Goal: Task Accomplishment & Management: Complete application form

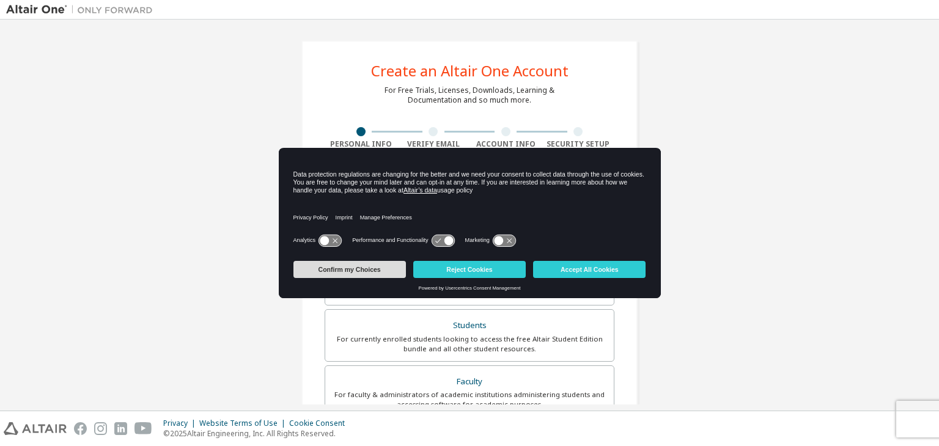
click at [359, 268] on button "Confirm my Choices" at bounding box center [349, 269] width 112 height 17
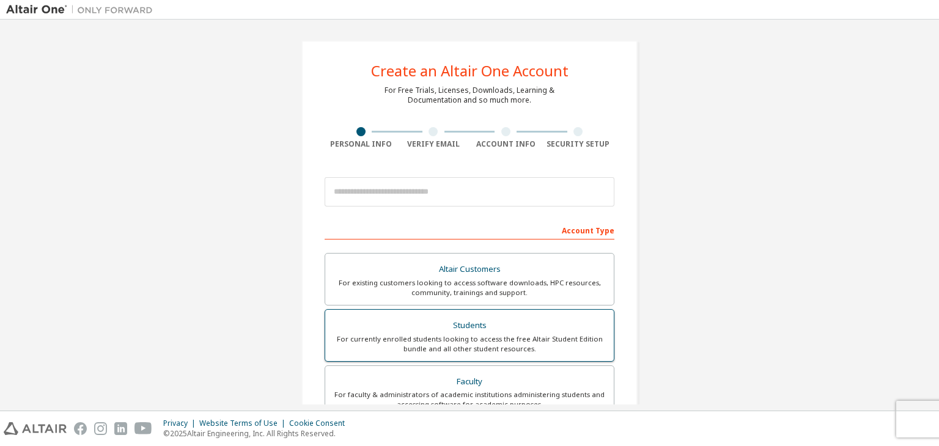
click at [499, 329] on div "Students" at bounding box center [470, 325] width 274 height 17
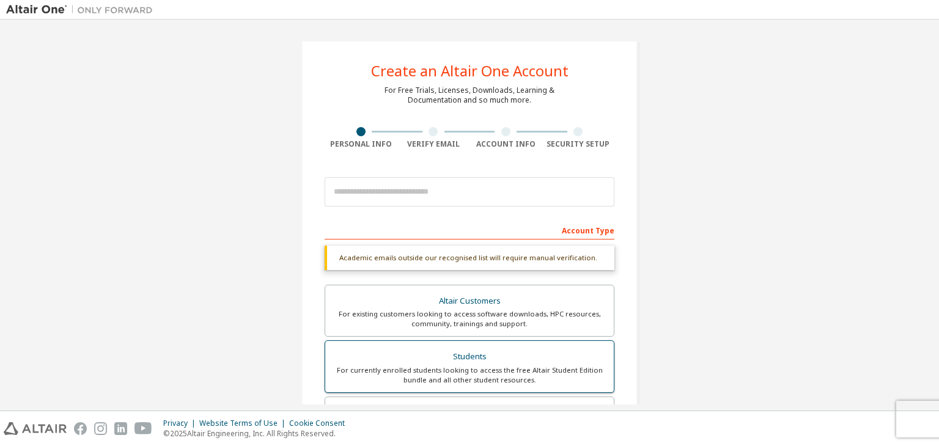
click at [474, 366] on div "For currently enrolled students looking to access the free Altair Student Editi…" at bounding box center [470, 376] width 274 height 20
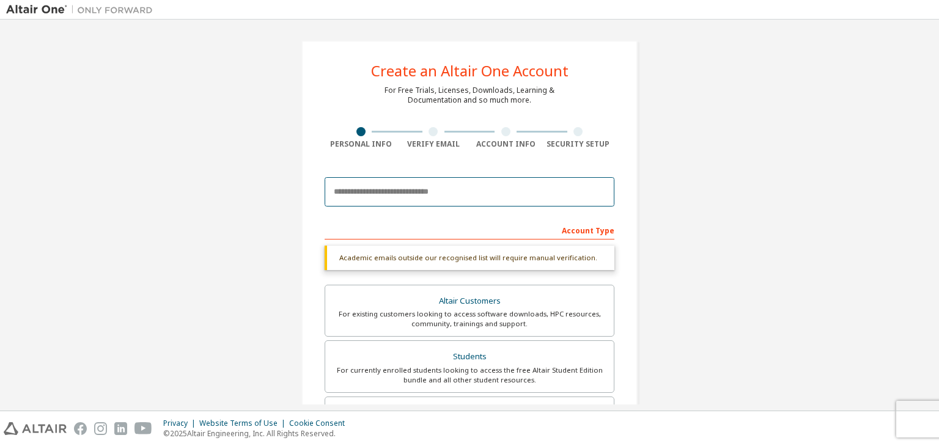
click at [388, 189] on input "email" at bounding box center [470, 191] width 290 height 29
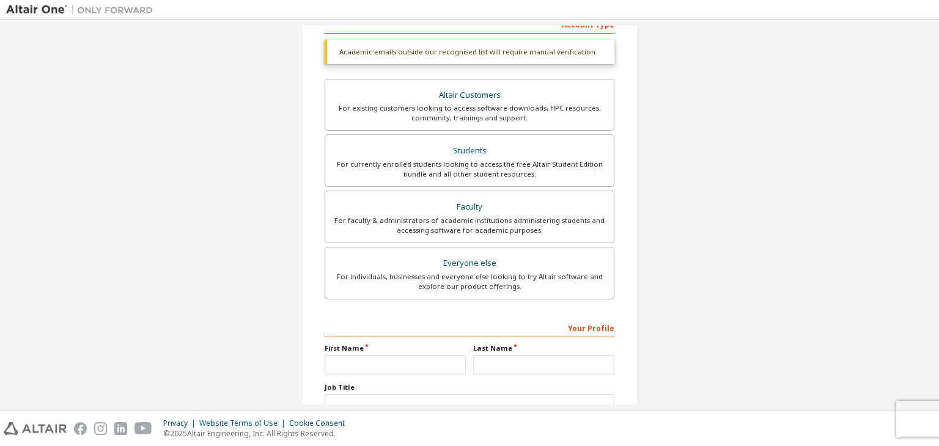
scroll to position [203, 0]
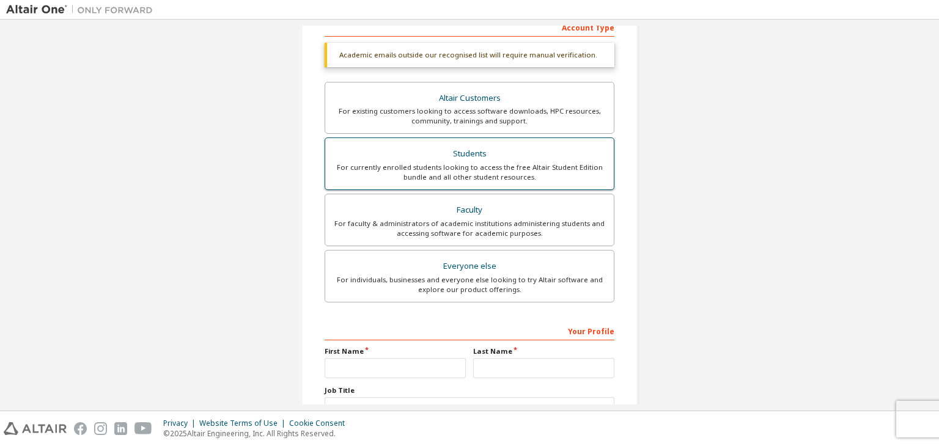
click at [455, 151] on div "Students" at bounding box center [470, 154] width 274 height 17
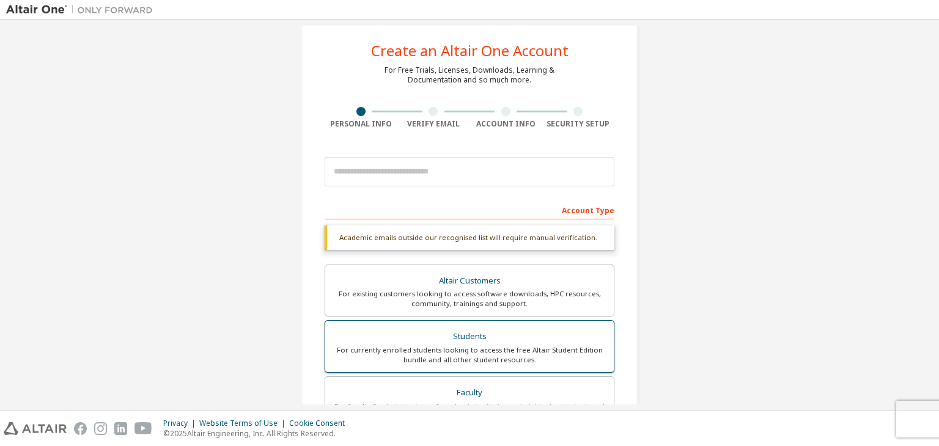
scroll to position [18, 0]
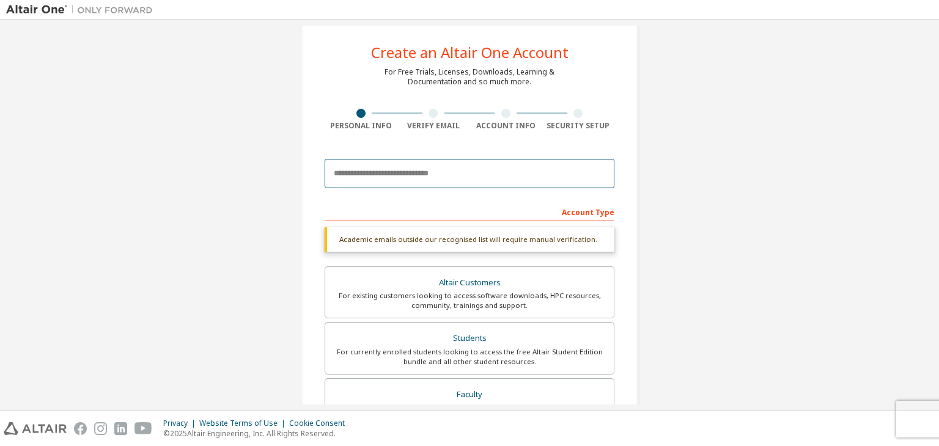
click at [374, 179] on input "email" at bounding box center [470, 173] width 290 height 29
type input "*"
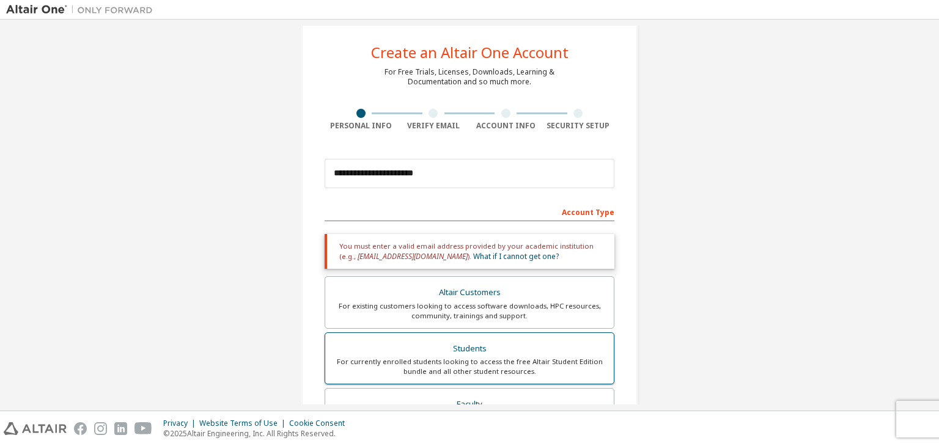
click at [470, 350] on div "Students" at bounding box center [470, 349] width 274 height 17
click at [457, 369] on div "For currently enrolled students looking to access the free Altair Student Editi…" at bounding box center [470, 367] width 274 height 20
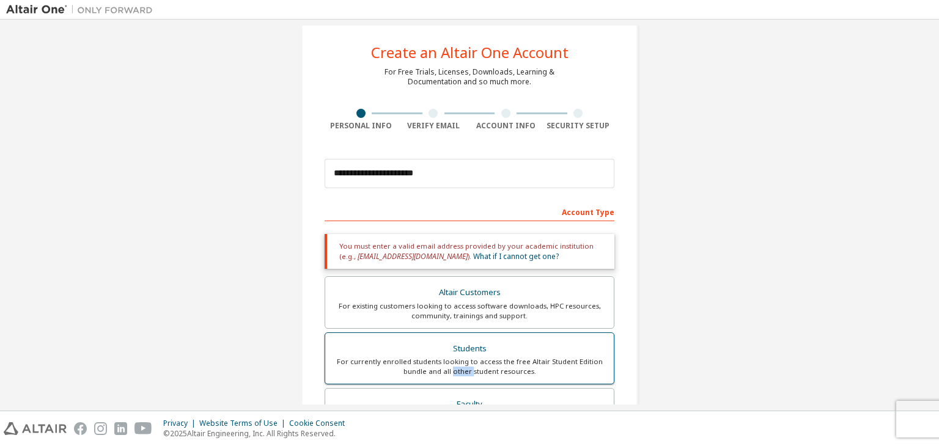
click at [457, 369] on div "For currently enrolled students looking to access the free Altair Student Editi…" at bounding box center [470, 367] width 274 height 20
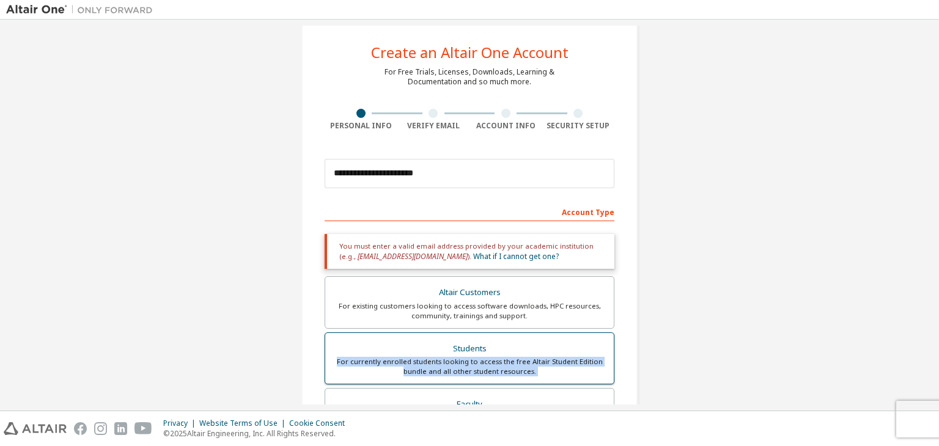
click at [457, 369] on div "For currently enrolled students looking to access the free Altair Student Editi…" at bounding box center [470, 367] width 274 height 20
click at [377, 358] on div "For currently enrolled students looking to access the free Altair Student Editi…" at bounding box center [470, 367] width 274 height 20
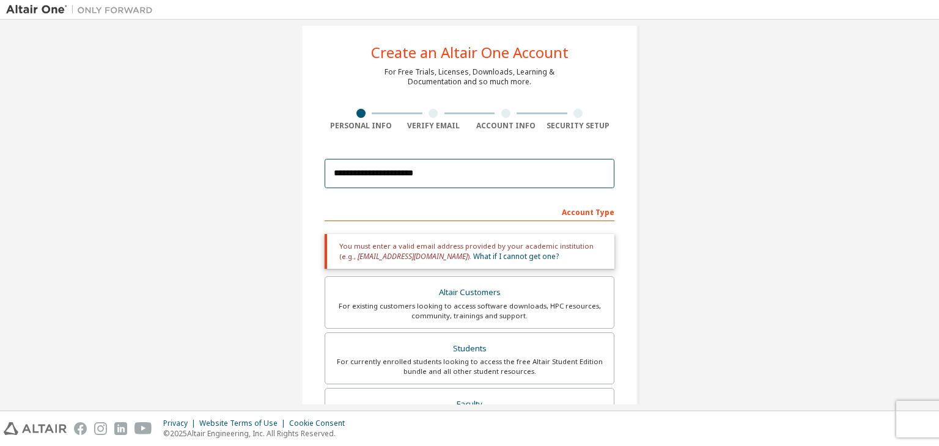
click at [449, 174] on input "**********" at bounding box center [470, 173] width 290 height 29
click at [585, 214] on div "Account Type" at bounding box center [470, 212] width 290 height 20
click at [449, 175] on input "**********" at bounding box center [470, 173] width 290 height 29
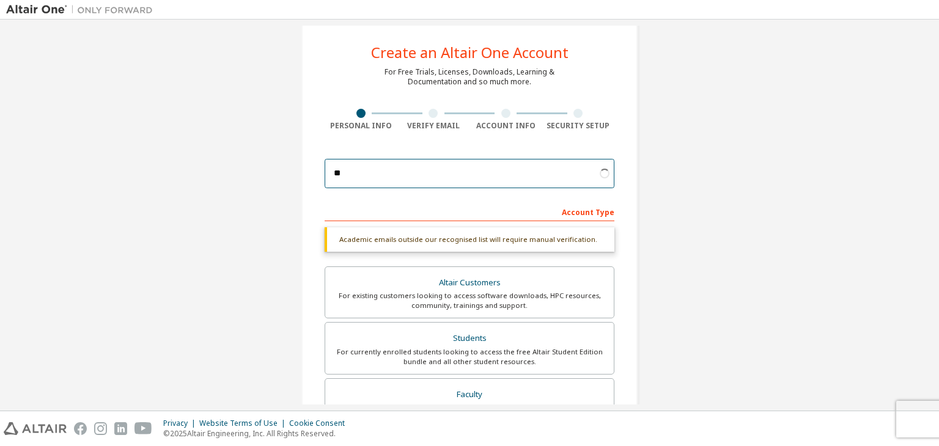
type input "*"
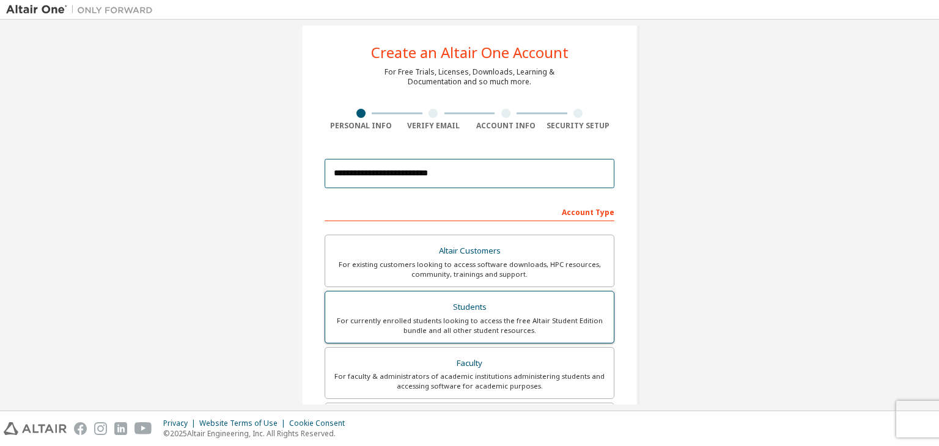
type input "**********"
click at [451, 304] on div "Students" at bounding box center [470, 307] width 274 height 17
click at [457, 179] on input "**********" at bounding box center [470, 173] width 290 height 29
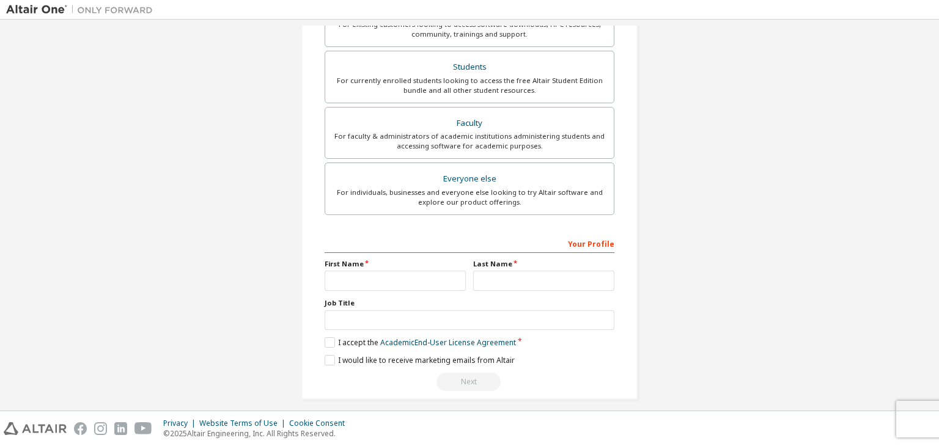
scroll to position [266, 0]
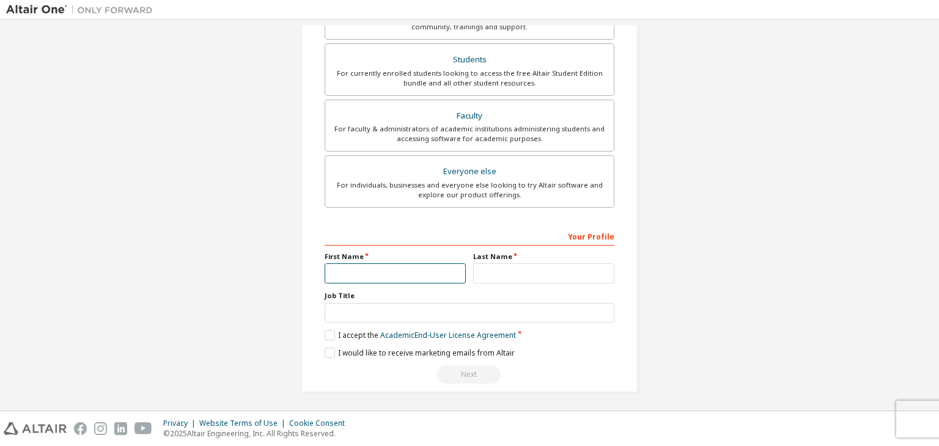
click at [345, 271] on input "text" at bounding box center [395, 274] width 141 height 20
type input "*"
type input "*****"
click at [482, 265] on input "text" at bounding box center [543, 274] width 141 height 20
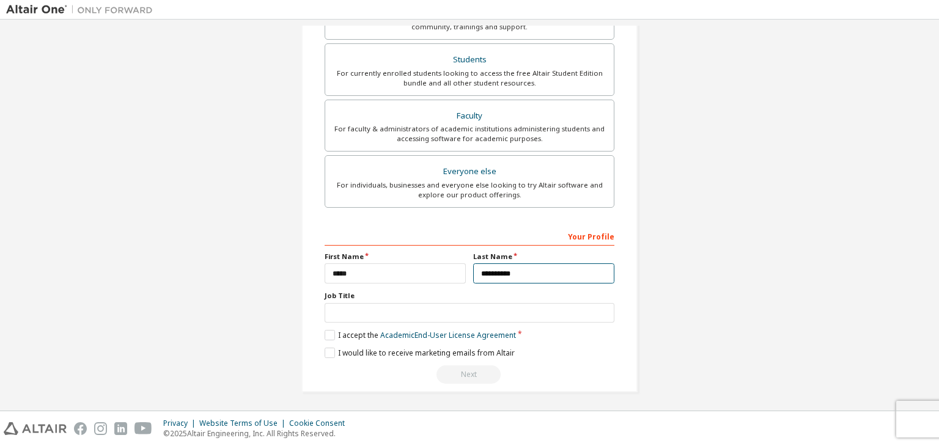
type input "**********"
click at [394, 316] on input "text" at bounding box center [470, 313] width 290 height 20
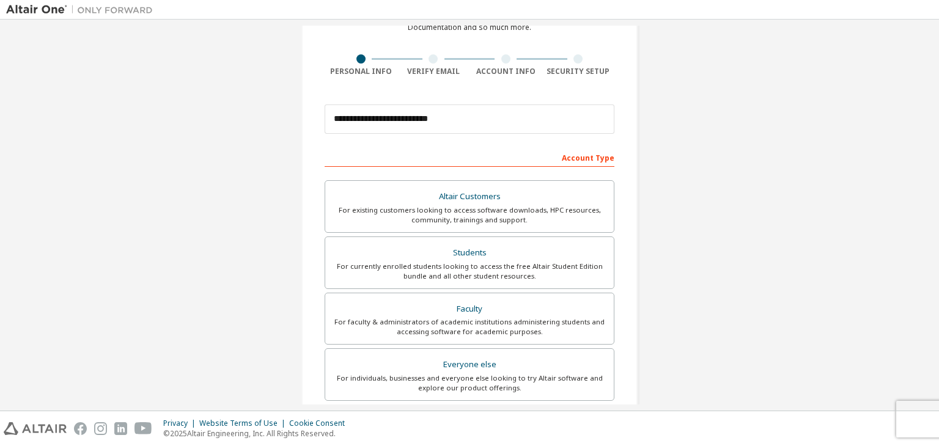
scroll to position [73, 0]
click at [470, 122] on input "**********" at bounding box center [470, 118] width 290 height 29
type input "*"
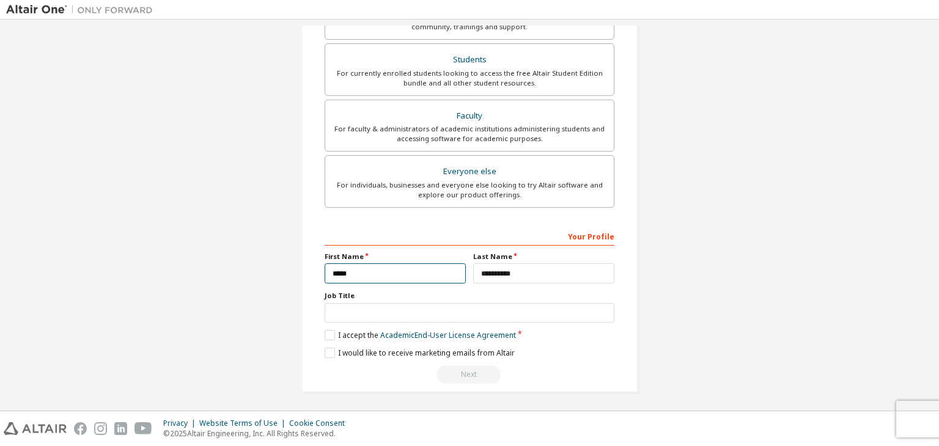
click at [377, 275] on input "*****" at bounding box center [395, 274] width 141 height 20
type input "*"
click at [527, 273] on input "**********" at bounding box center [543, 274] width 141 height 20
type input "*"
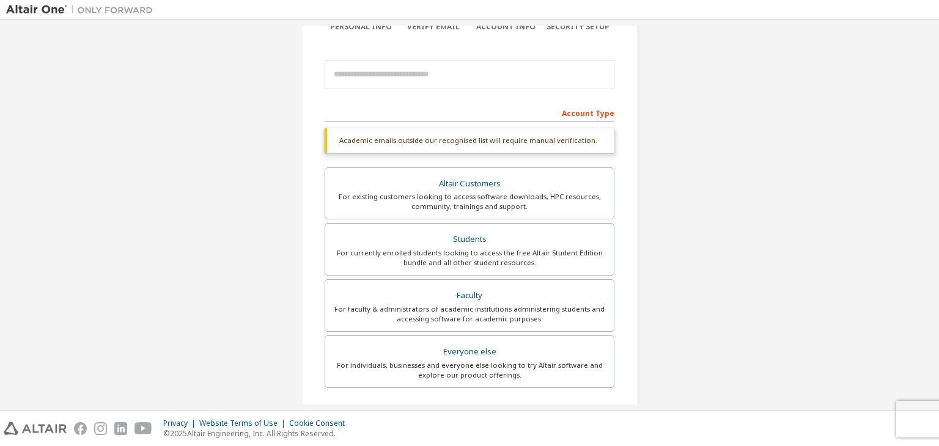
scroll to position [0, 0]
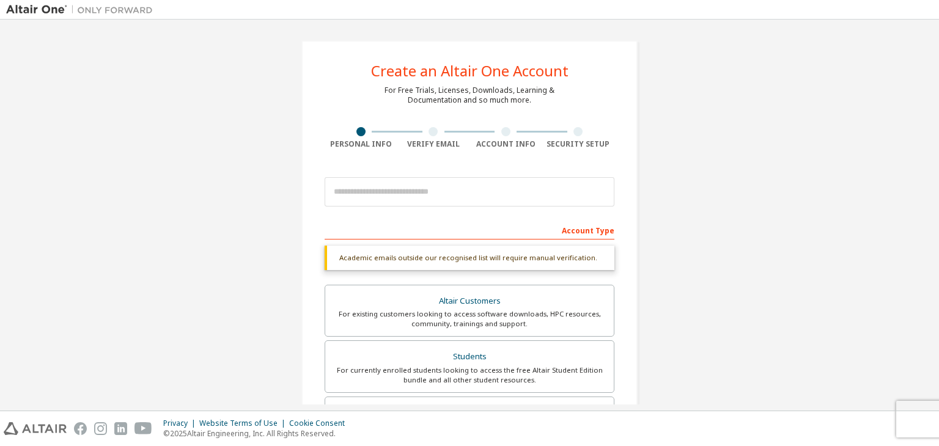
click at [418, 258] on div "Academic emails outside our recognised list will require manual verification." at bounding box center [470, 258] width 290 height 24
click at [544, 229] on div "Account Type" at bounding box center [470, 230] width 290 height 20
click at [591, 230] on div "Account Type" at bounding box center [470, 230] width 290 height 20
click at [375, 226] on div "Account Type" at bounding box center [470, 230] width 290 height 20
click at [430, 135] on div at bounding box center [433, 131] width 9 height 9
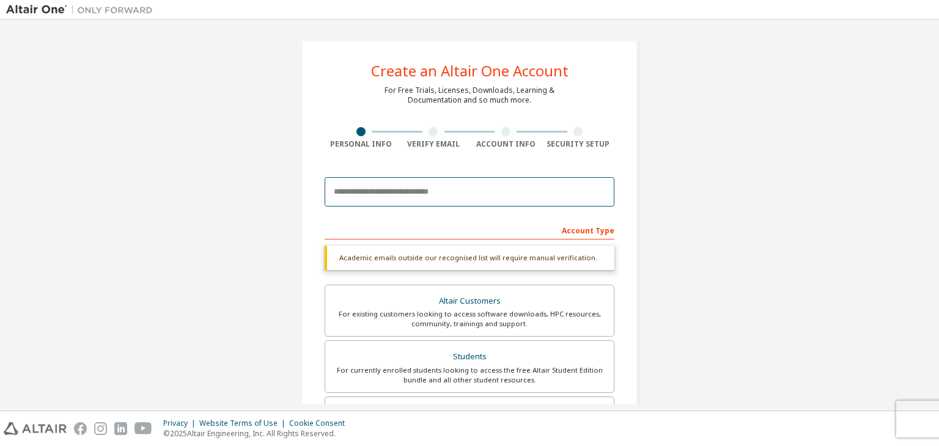
click at [369, 194] on input "email" at bounding box center [470, 191] width 290 height 29
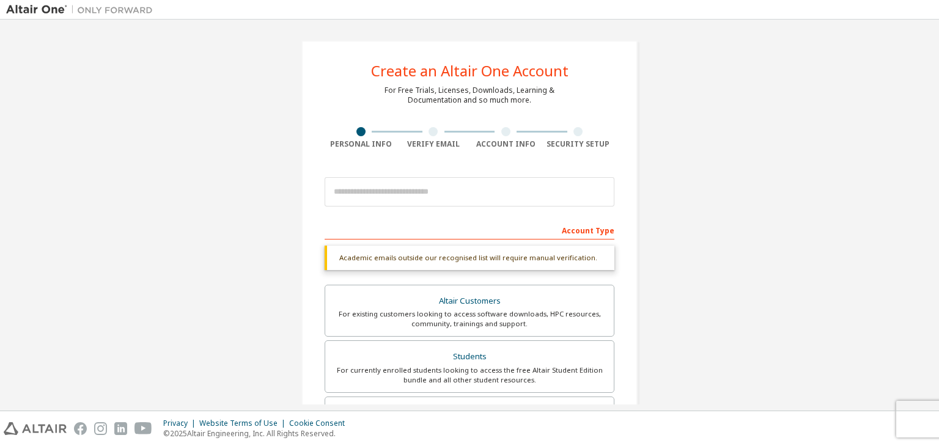
click at [394, 235] on div "Account Type" at bounding box center [470, 230] width 290 height 20
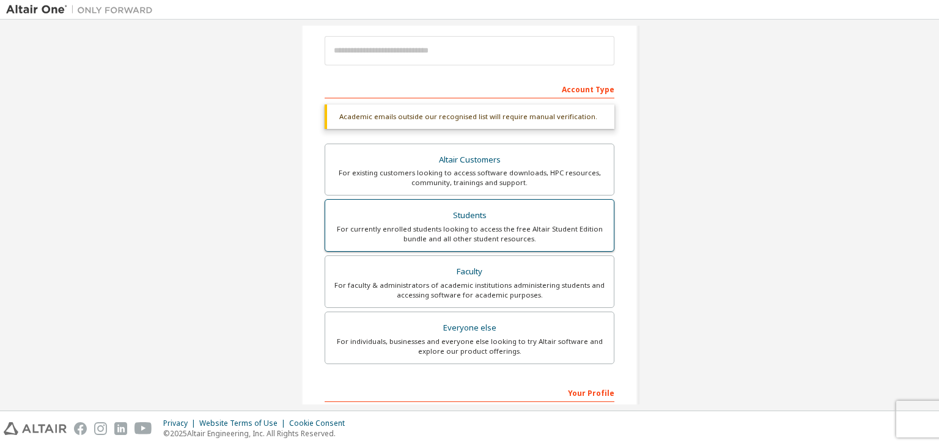
scroll to position [146, 0]
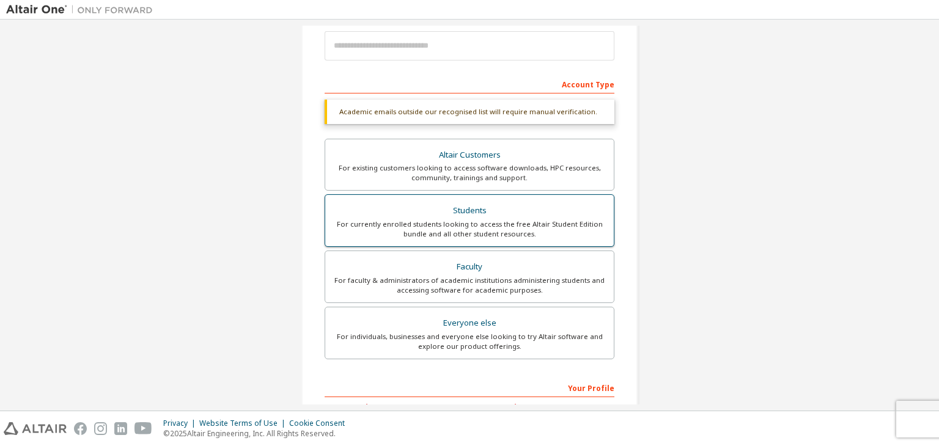
click at [494, 219] on div "For currently enrolled students looking to access the free Altair Student Editi…" at bounding box center [470, 229] width 274 height 20
click at [471, 216] on div "Students" at bounding box center [470, 210] width 274 height 17
click at [421, 229] on div "For currently enrolled students looking to access the free Altair Student Editi…" at bounding box center [470, 229] width 274 height 20
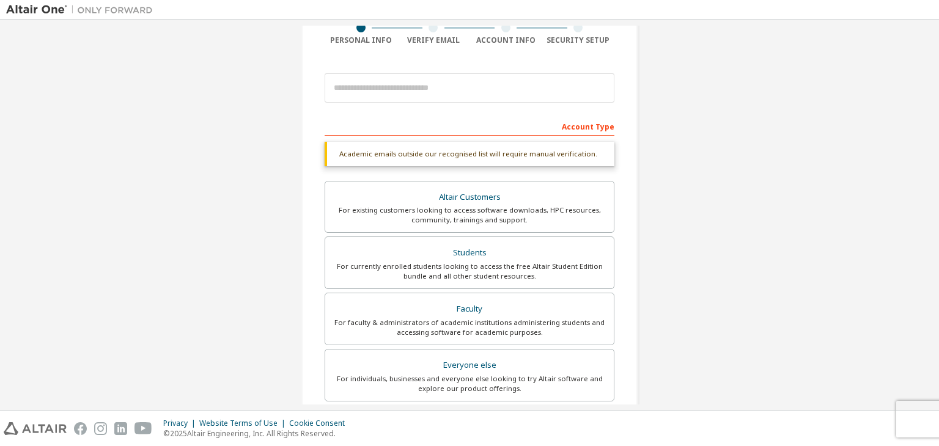
scroll to position [103, 0]
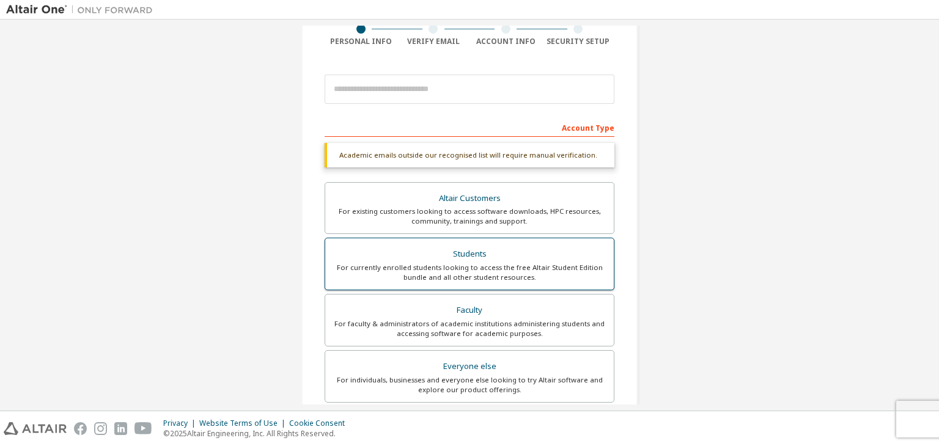
click at [413, 271] on div "For currently enrolled students looking to access the free Altair Student Editi…" at bounding box center [470, 273] width 274 height 20
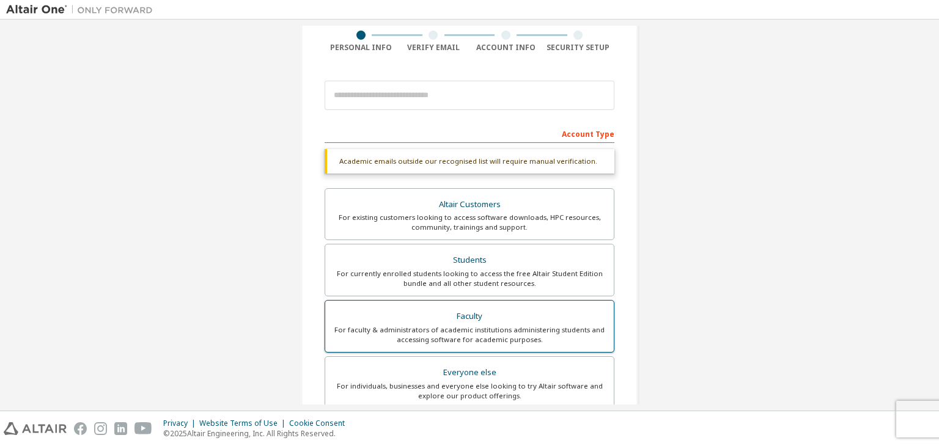
scroll to position [97, 0]
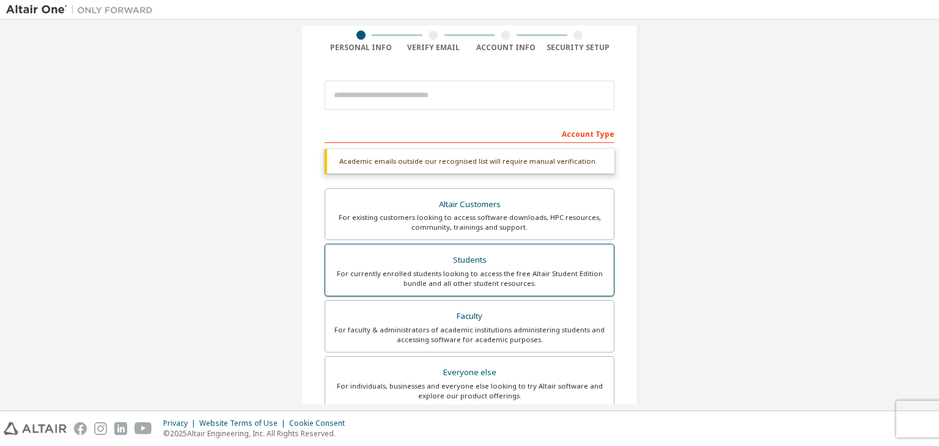
click at [465, 277] on div "For currently enrolled students looking to access the free Altair Student Editi…" at bounding box center [470, 279] width 274 height 20
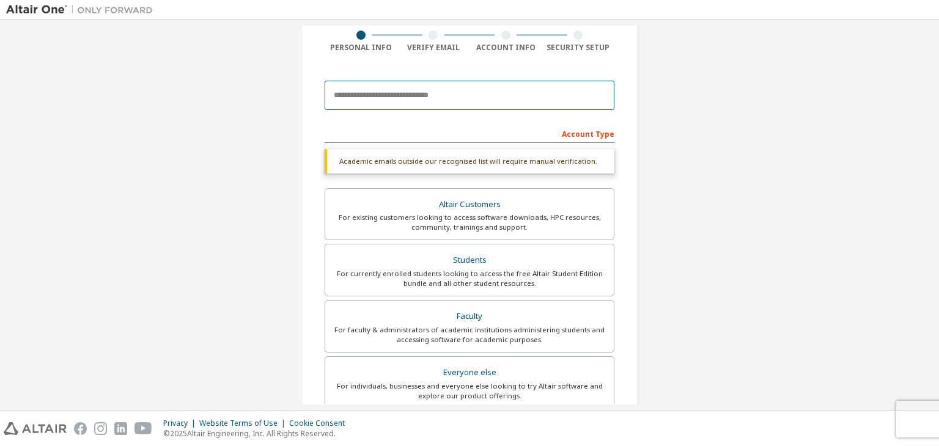
click at [401, 100] on input "email" at bounding box center [470, 95] width 290 height 29
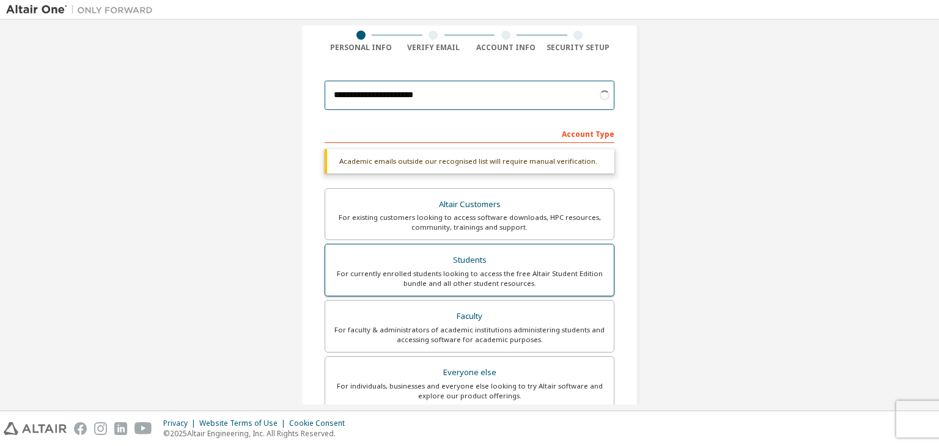
type input "**********"
click at [452, 283] on div "For currently enrolled students looking to access the free Altair Student Editi…" at bounding box center [470, 279] width 274 height 20
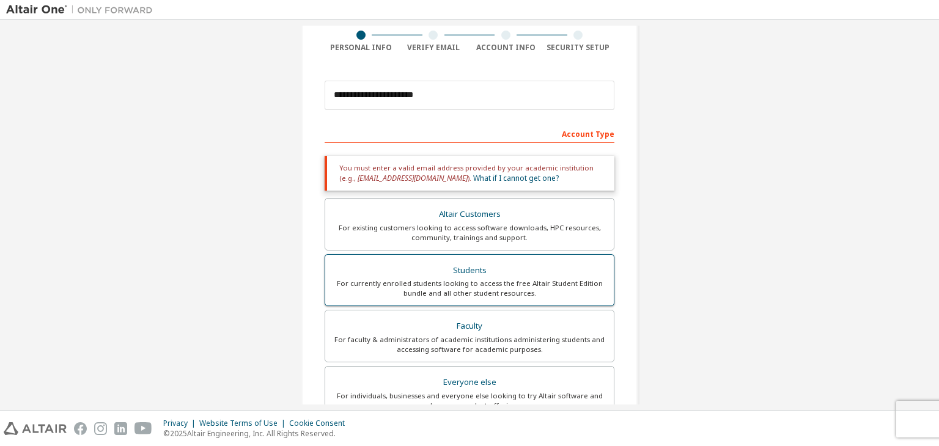
scroll to position [308, 0]
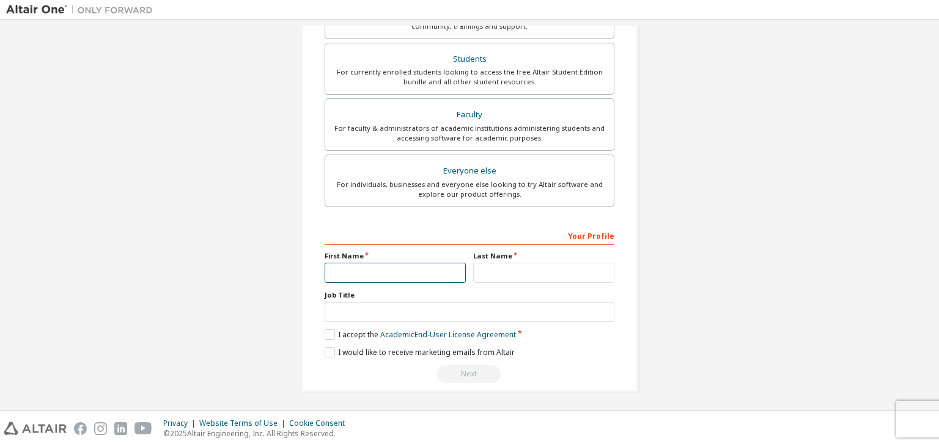
click at [370, 276] on input "text" at bounding box center [395, 273] width 141 height 20
type input "*****"
click at [504, 263] on input "text" at bounding box center [543, 273] width 141 height 20
type input "**********"
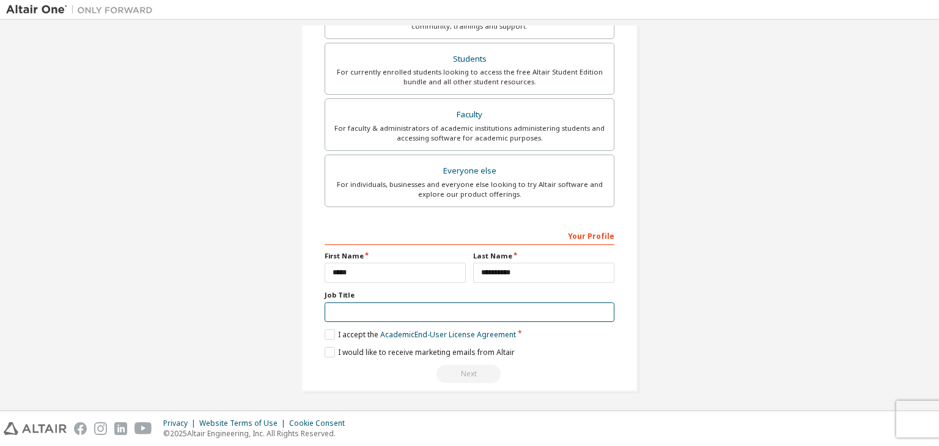
click at [375, 316] on input "text" at bounding box center [470, 313] width 290 height 20
type input "*******"
click at [330, 331] on label "I accept the Academic End-User License Agreement" at bounding box center [420, 335] width 191 height 10
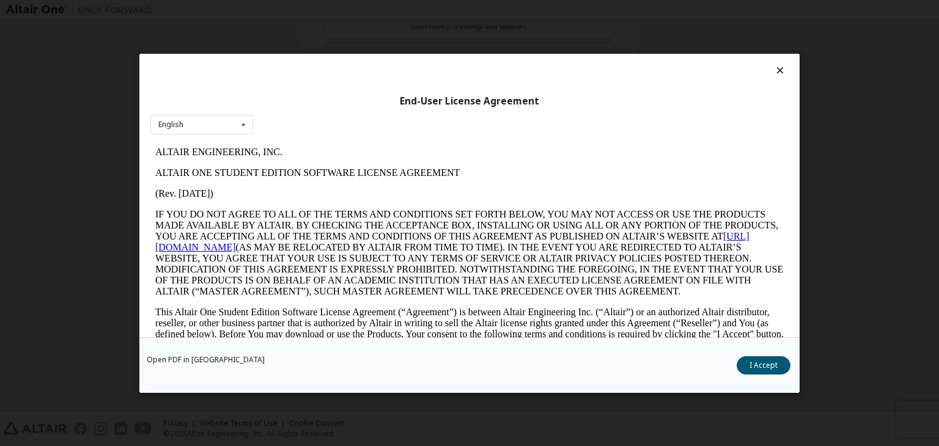
scroll to position [0, 0]
click at [765, 365] on button "I Accept" at bounding box center [764, 365] width 54 height 18
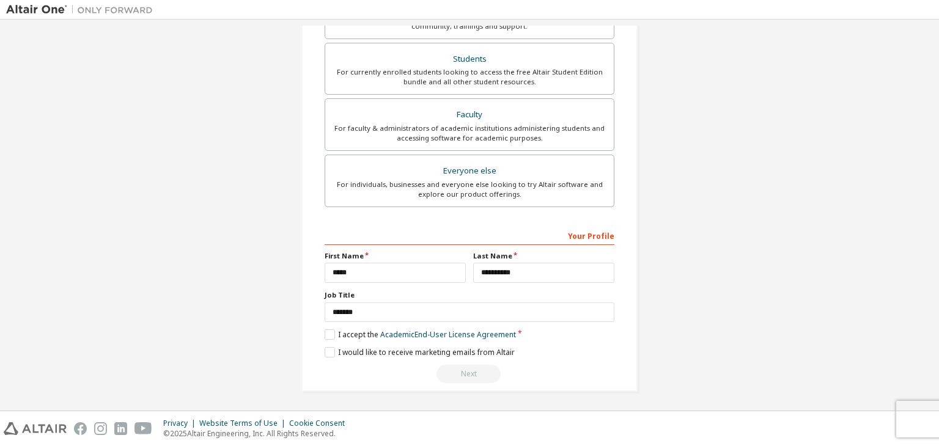
click at [492, 237] on div "Your Profile" at bounding box center [470, 236] width 290 height 20
click at [594, 236] on div "Your Profile" at bounding box center [470, 236] width 290 height 20
click at [328, 354] on label "I would like to receive marketing emails from Altair" at bounding box center [420, 352] width 190 height 10
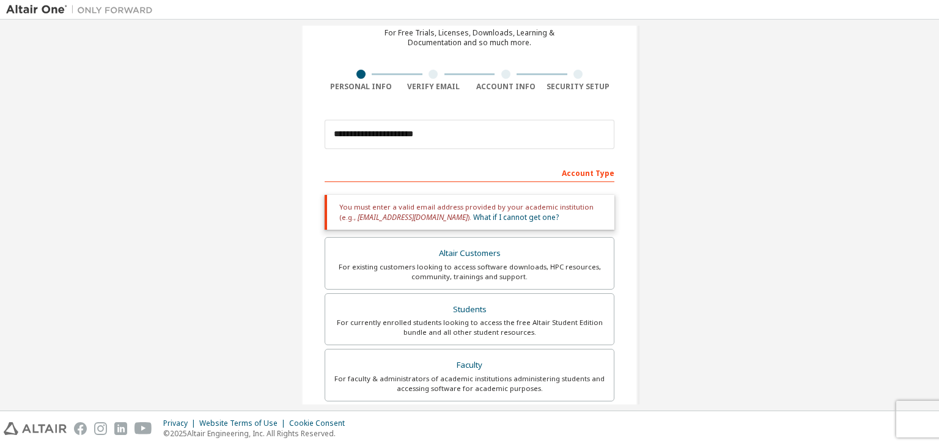
scroll to position [58, 0]
click at [440, 138] on input "**********" at bounding box center [470, 133] width 290 height 29
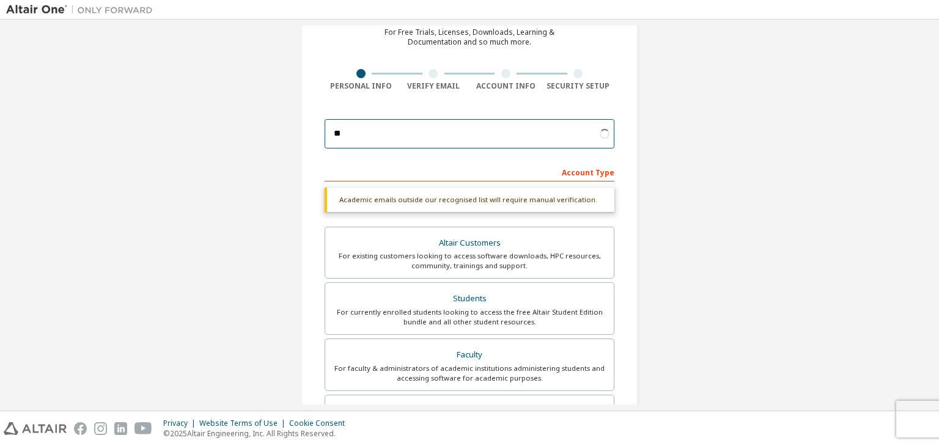
type input "*"
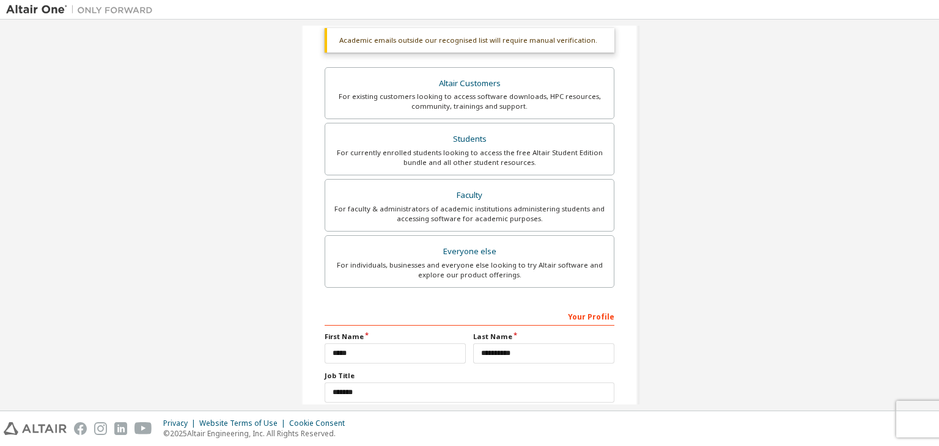
scroll to position [298, 0]
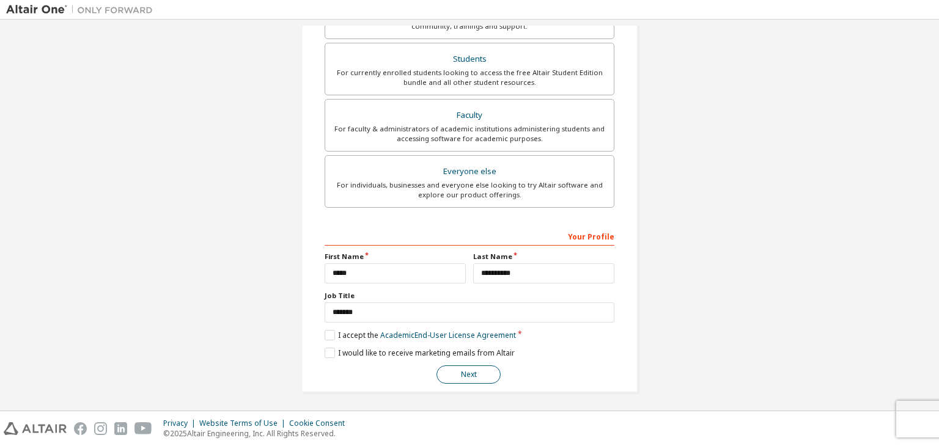
type input "**********"
click at [463, 370] on button "Next" at bounding box center [469, 375] width 64 height 18
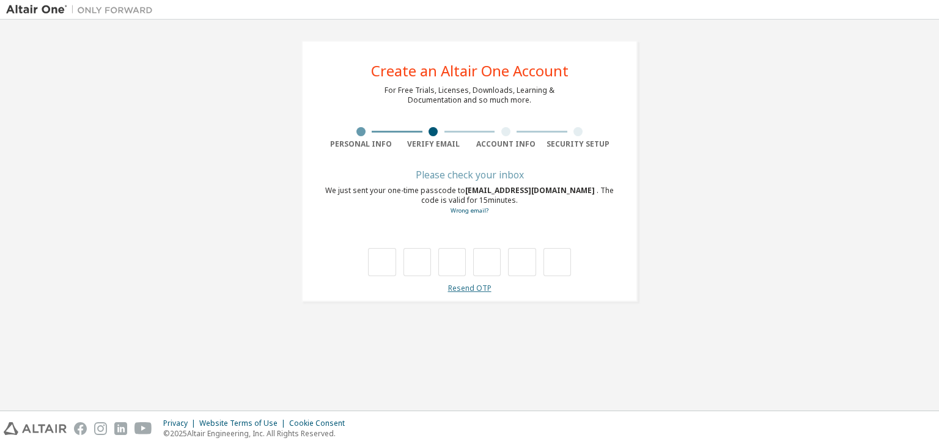
click at [463, 288] on link "Resend OTP" at bounding box center [469, 288] width 43 height 10
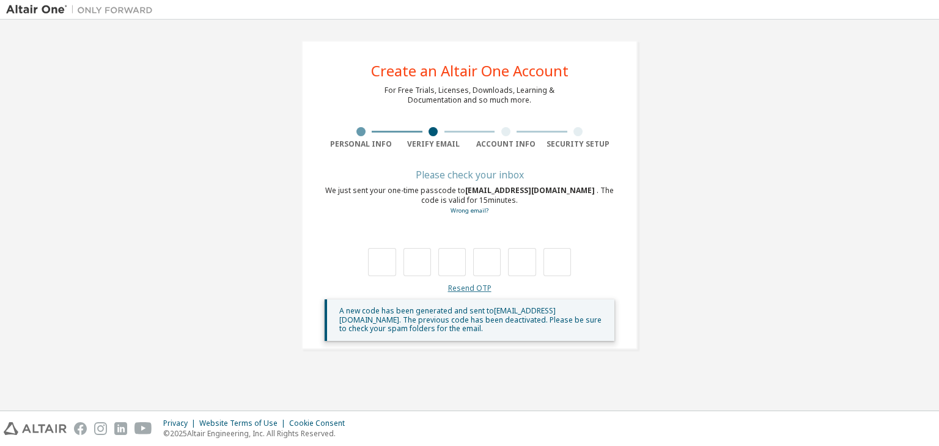
click at [464, 289] on link "Resend OTP" at bounding box center [469, 288] width 43 height 10
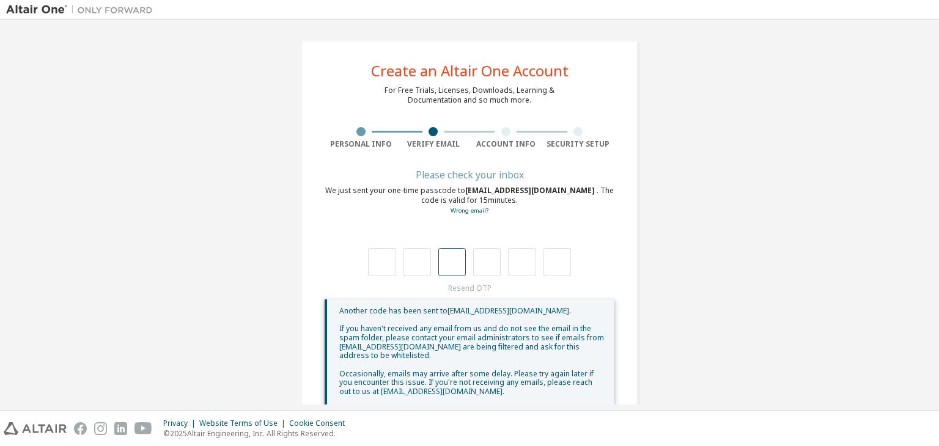
scroll to position [32, 0]
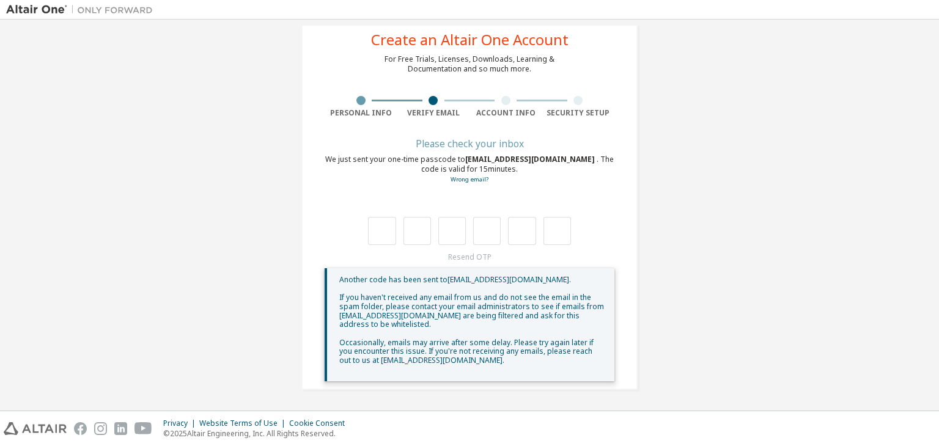
click at [655, 130] on div "**********" at bounding box center [469, 199] width 927 height 410
click at [421, 101] on div at bounding box center [433, 100] width 73 height 9
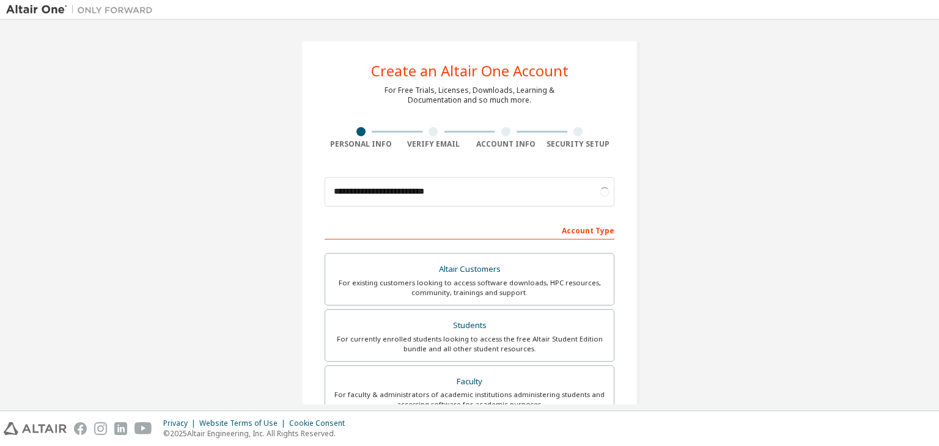
scroll to position [266, 0]
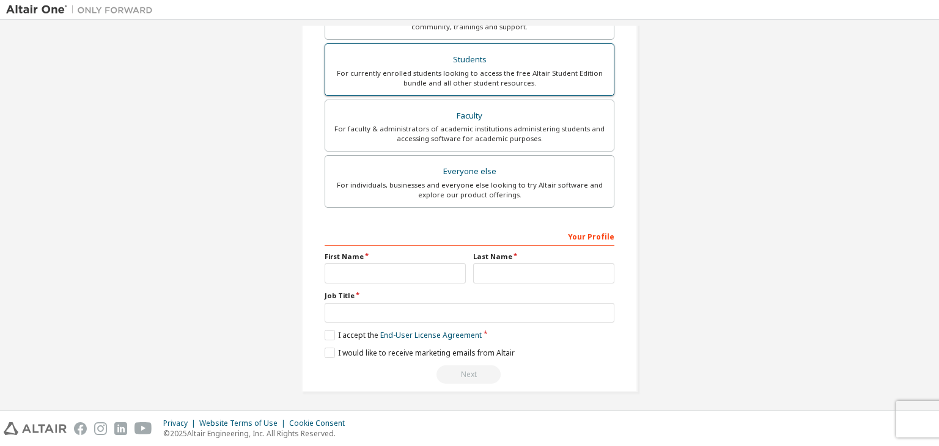
click at [467, 73] on div "For currently enrolled students looking to access the free Altair Student Editi…" at bounding box center [470, 78] width 274 height 20
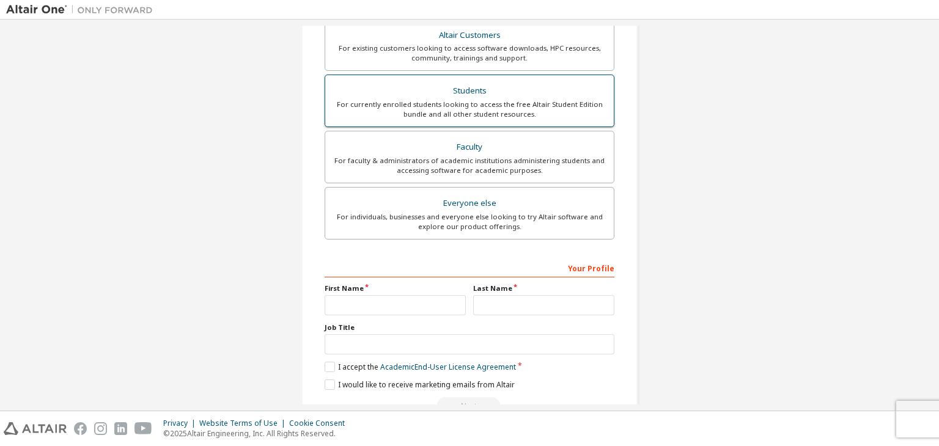
scroll to position [297, 0]
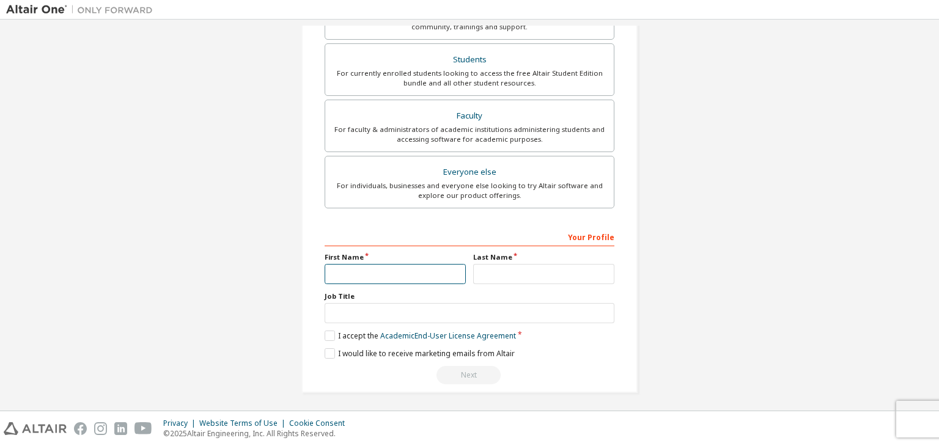
click at [380, 281] on input "text" at bounding box center [395, 274] width 141 height 20
type input "*****"
click at [524, 271] on input "text" at bounding box center [543, 274] width 141 height 20
type input "**********"
click at [424, 321] on div "**********" at bounding box center [470, 306] width 290 height 158
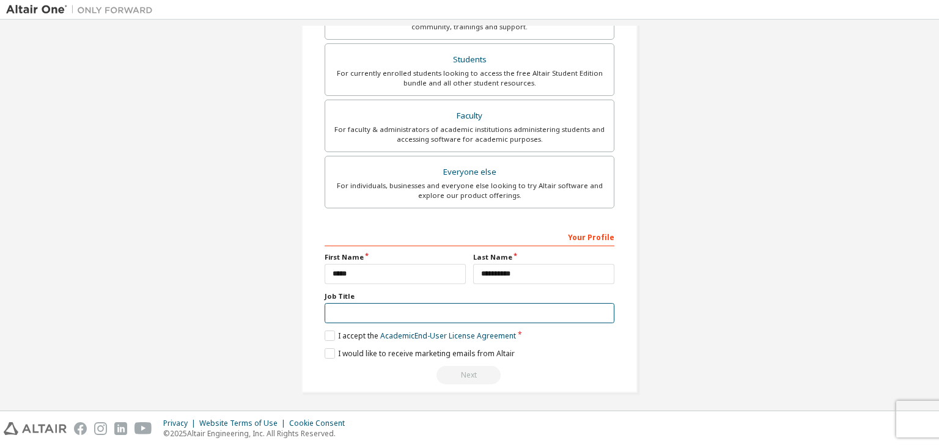
click at [408, 309] on input "text" at bounding box center [470, 313] width 290 height 20
type input "*******"
click at [330, 334] on label "I accept the Academic End-User License Agreement" at bounding box center [420, 336] width 191 height 10
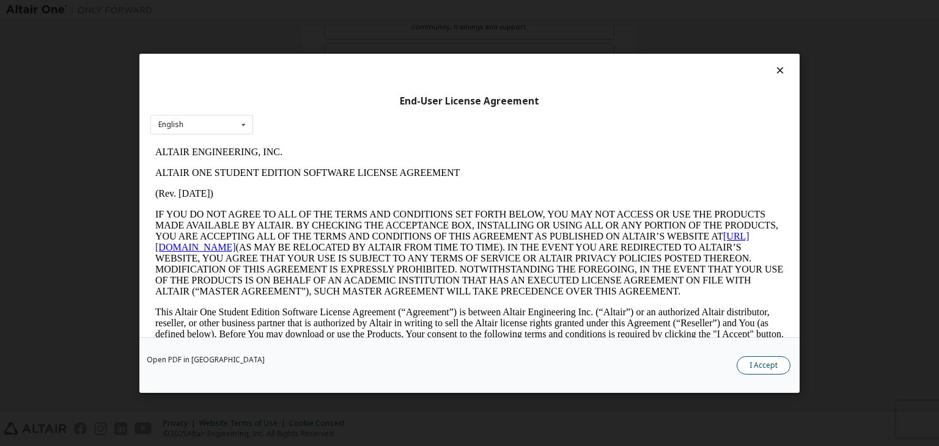
scroll to position [0, 0]
click at [759, 367] on button "I Accept" at bounding box center [764, 365] width 54 height 18
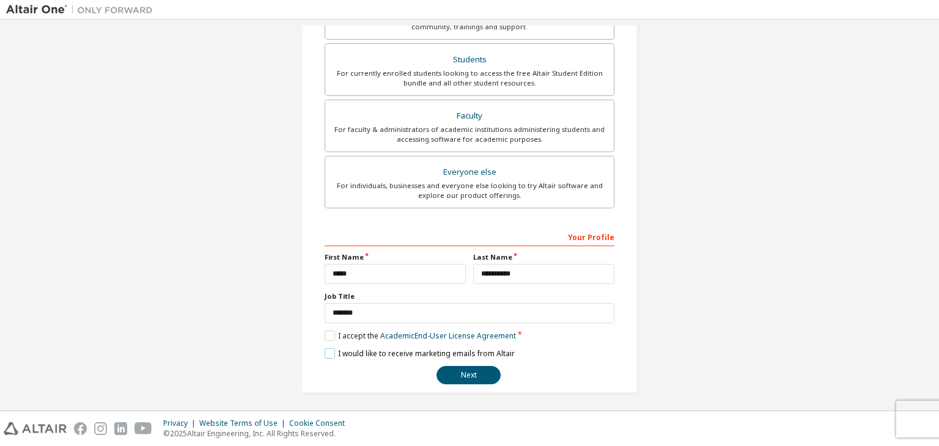
click at [331, 353] on label "I would like to receive marketing emails from Altair" at bounding box center [420, 353] width 190 height 10
click at [468, 371] on button "Next" at bounding box center [469, 375] width 64 height 18
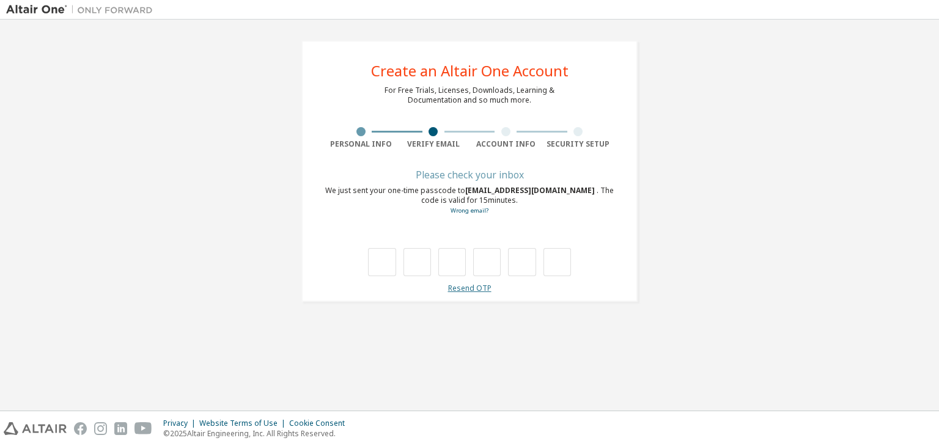
click at [472, 291] on link "Resend OTP" at bounding box center [469, 288] width 43 height 10
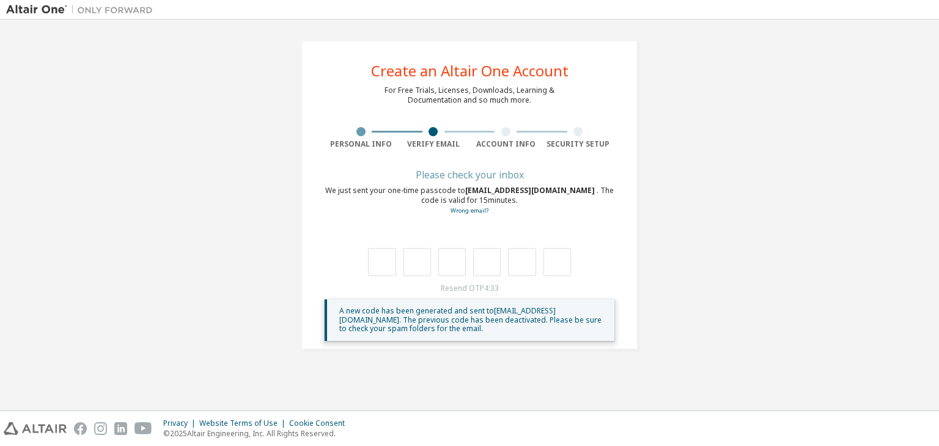
click at [540, 377] on div "**********" at bounding box center [469, 215] width 927 height 379
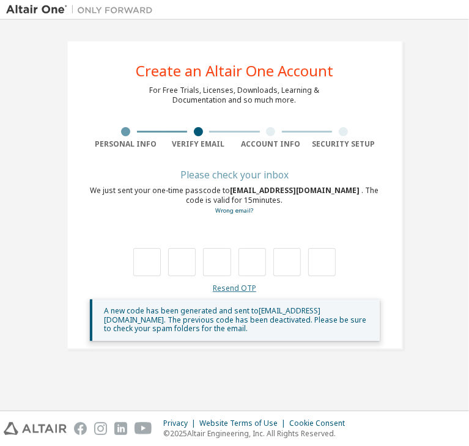
click at [232, 290] on link "Resend OTP" at bounding box center [234, 288] width 43 height 10
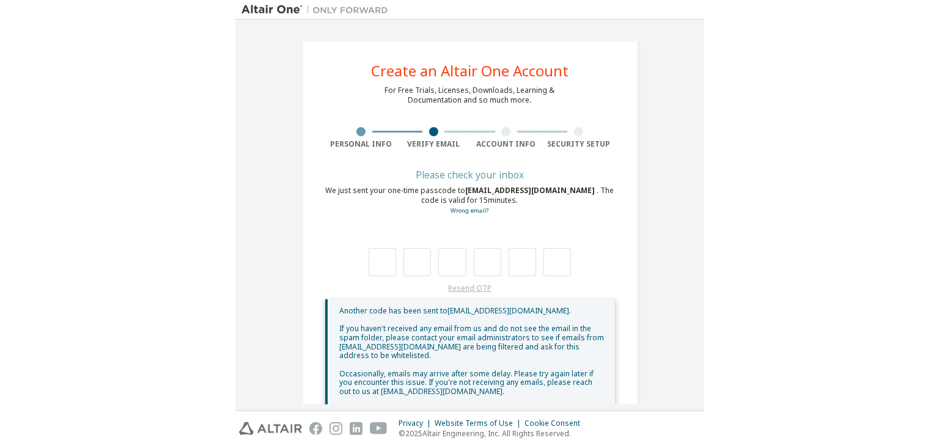
scroll to position [32, 0]
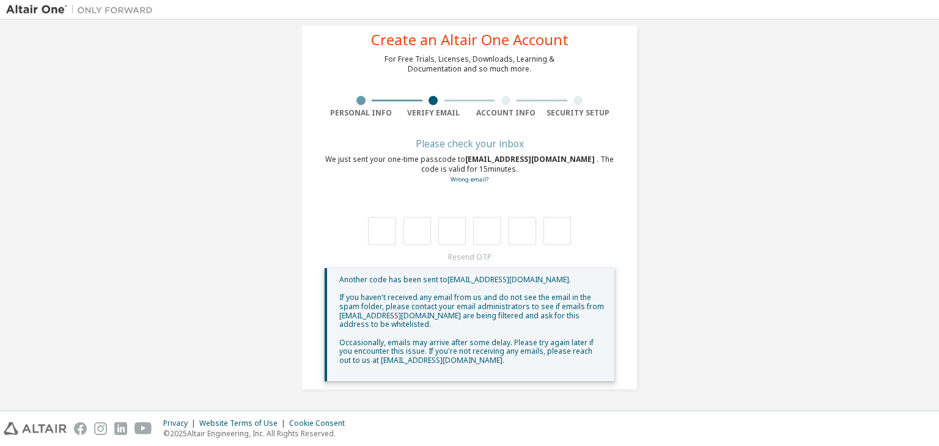
click at [362, 108] on div "Personal Info" at bounding box center [361, 113] width 73 height 10
click at [357, 100] on div at bounding box center [360, 100] width 9 height 9
click at [362, 108] on div "Personal Info" at bounding box center [361, 113] width 73 height 10
drag, startPoint x: 362, startPoint y: 108, endPoint x: 399, endPoint y: 100, distance: 37.7
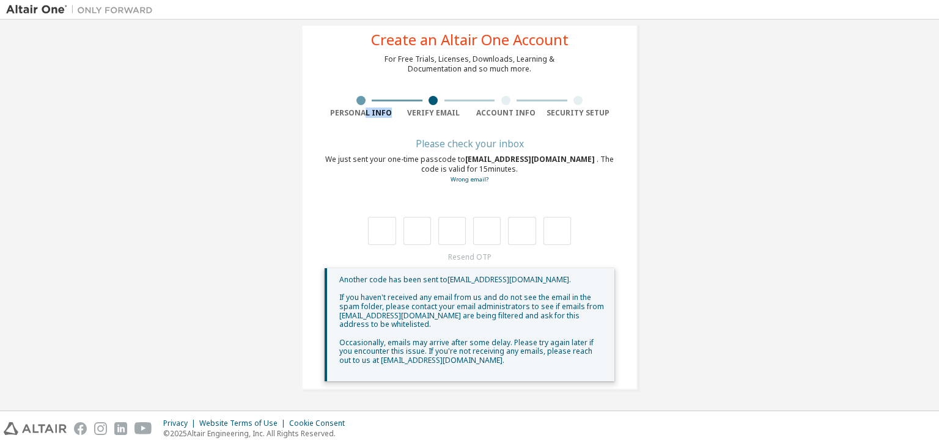
click at [399, 100] on div "Personal Info Verify Email Account Info Security Setup" at bounding box center [470, 107] width 290 height 22
click at [356, 108] on div "Personal Info" at bounding box center [361, 113] width 73 height 10
click at [347, 113] on div "Personal Info" at bounding box center [361, 113] width 73 height 10
click at [358, 96] on div at bounding box center [360, 100] width 9 height 9
click at [424, 96] on div at bounding box center [433, 100] width 73 height 9
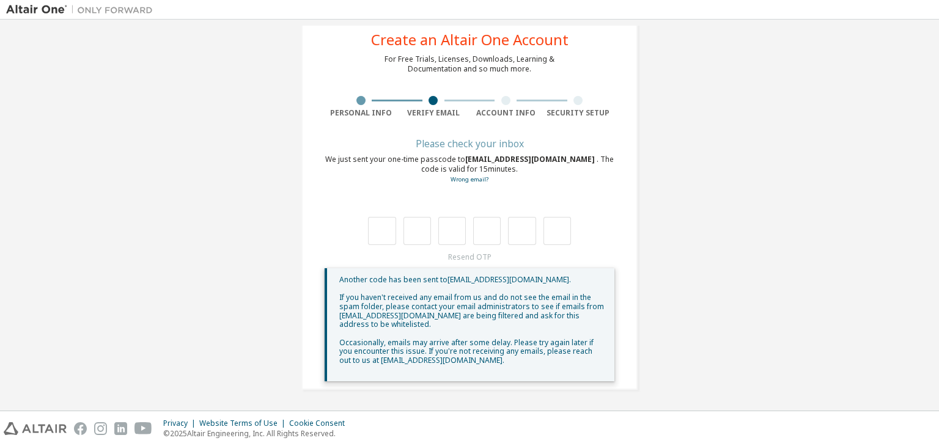
click at [431, 109] on div "Verify Email" at bounding box center [433, 113] width 73 height 10
click at [350, 100] on div at bounding box center [361, 100] width 73 height 9
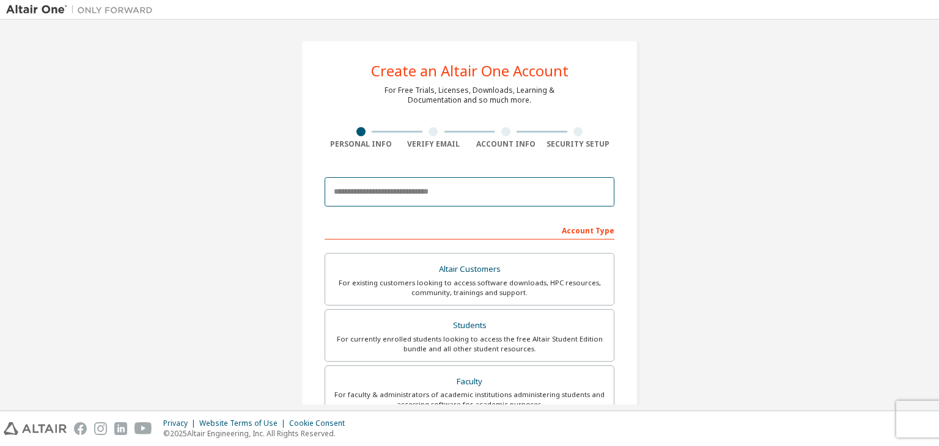
click at [375, 188] on input "email" at bounding box center [470, 191] width 290 height 29
type input "**********"
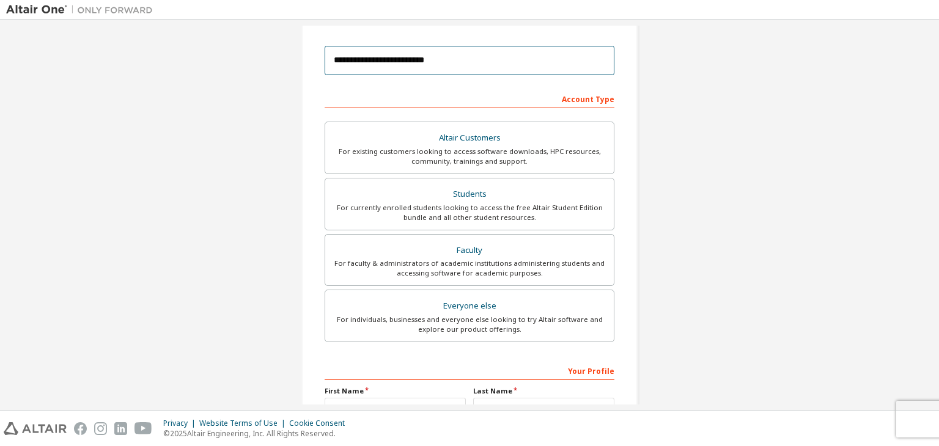
scroll to position [133, 0]
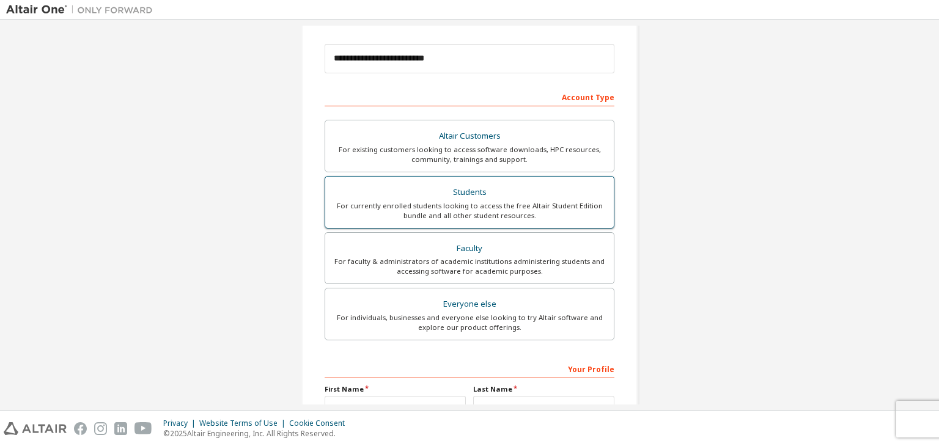
click at [485, 191] on div "Students" at bounding box center [470, 192] width 274 height 17
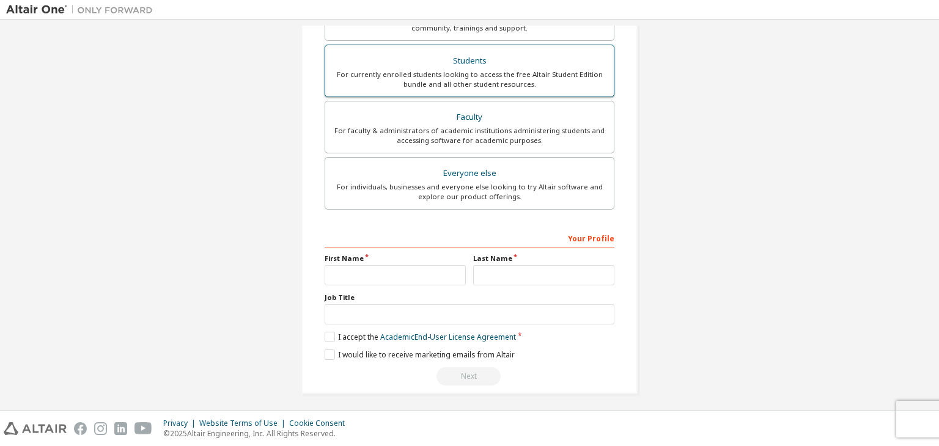
scroll to position [298, 0]
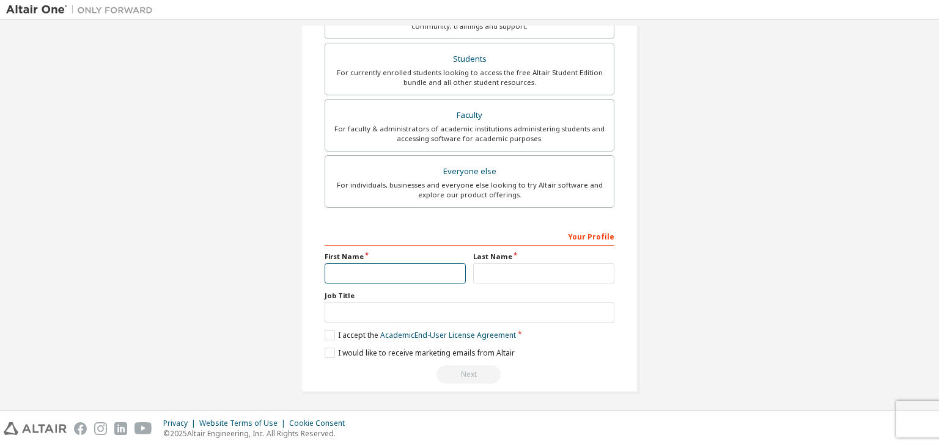
click at [371, 267] on input "text" at bounding box center [395, 274] width 141 height 20
type input "*****"
click at [514, 272] on input "text" at bounding box center [543, 274] width 141 height 20
type input "**********"
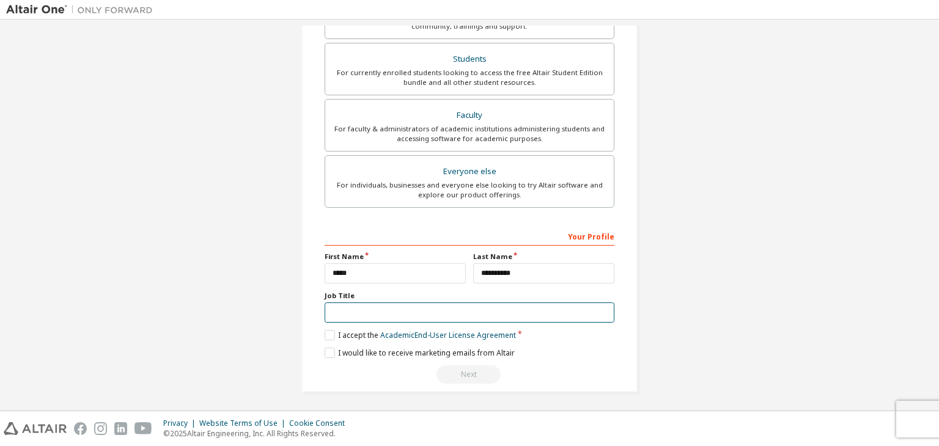
click at [426, 306] on input "text" at bounding box center [470, 313] width 290 height 20
type input "*******"
click at [364, 333] on label "I accept the Academic End-User License Agreement" at bounding box center [420, 335] width 191 height 10
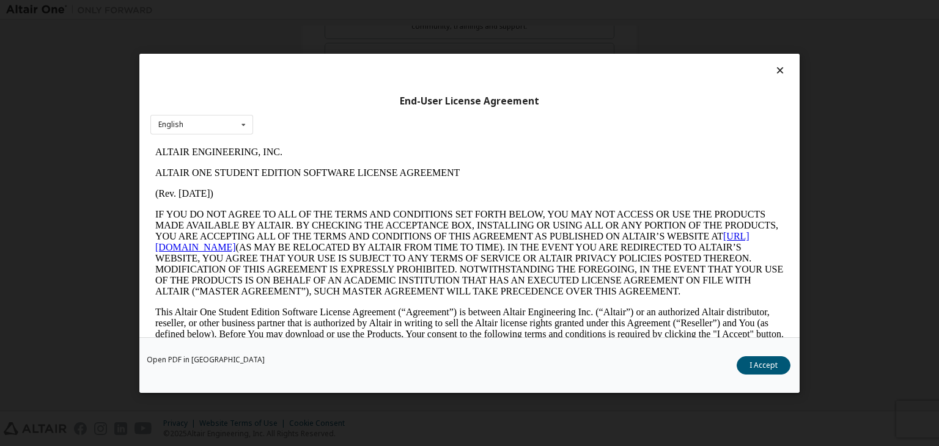
scroll to position [0, 0]
click at [775, 72] on icon at bounding box center [780, 70] width 13 height 11
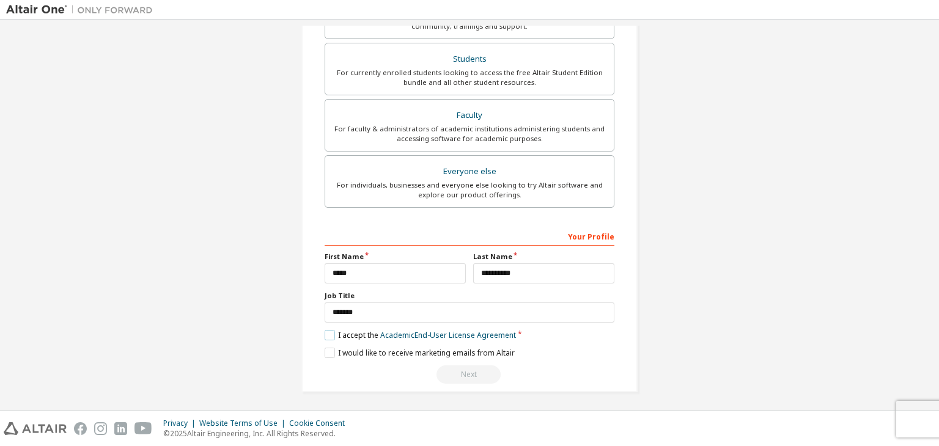
click at [332, 331] on label "I accept the Academic End-User License Agreement" at bounding box center [420, 335] width 191 height 10
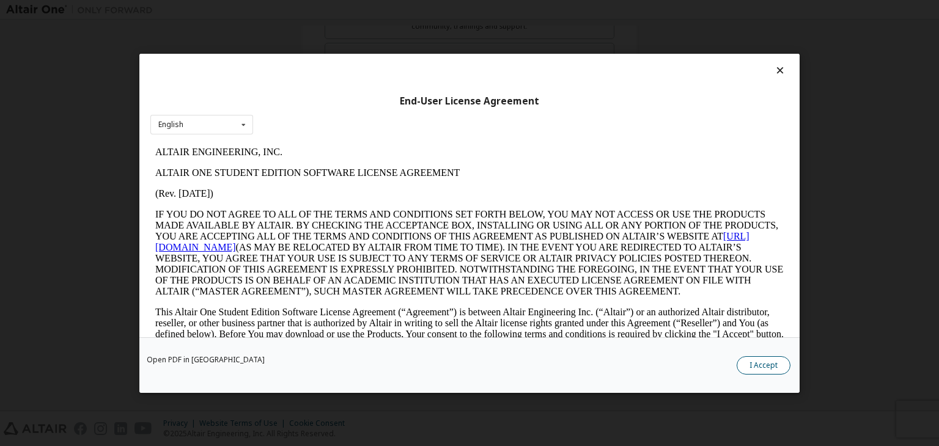
click at [756, 359] on button "I Accept" at bounding box center [764, 365] width 54 height 18
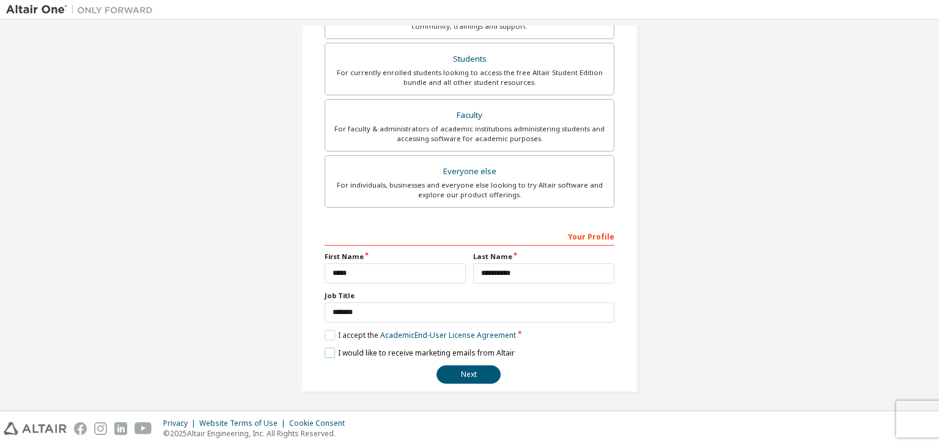
click at [327, 348] on label "I would like to receive marketing emails from Altair" at bounding box center [420, 353] width 190 height 10
click at [473, 370] on button "Next" at bounding box center [469, 375] width 64 height 18
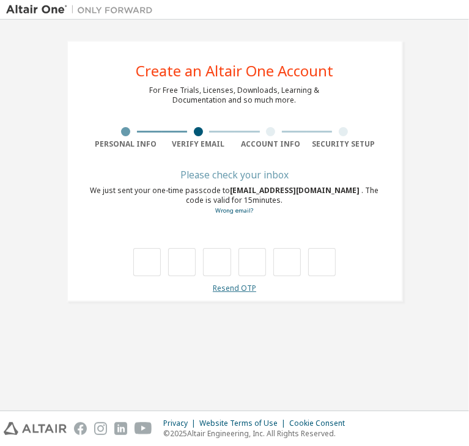
click at [234, 289] on link "Resend OTP" at bounding box center [234, 288] width 43 height 10
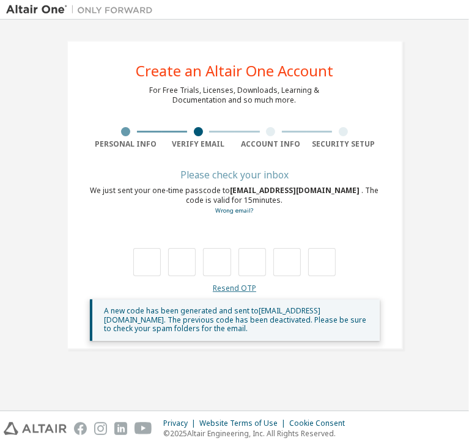
click at [235, 287] on link "Resend OTP" at bounding box center [234, 288] width 43 height 10
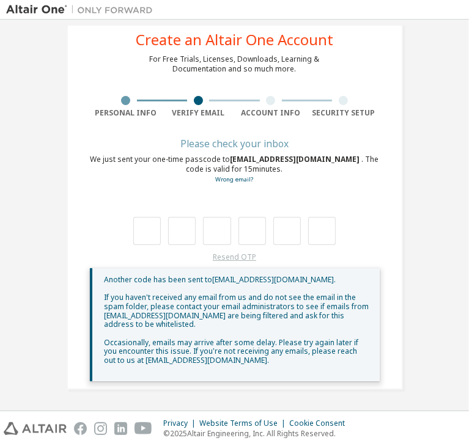
scroll to position [31, 0]
